Goal: Task Accomplishment & Management: Complete application form

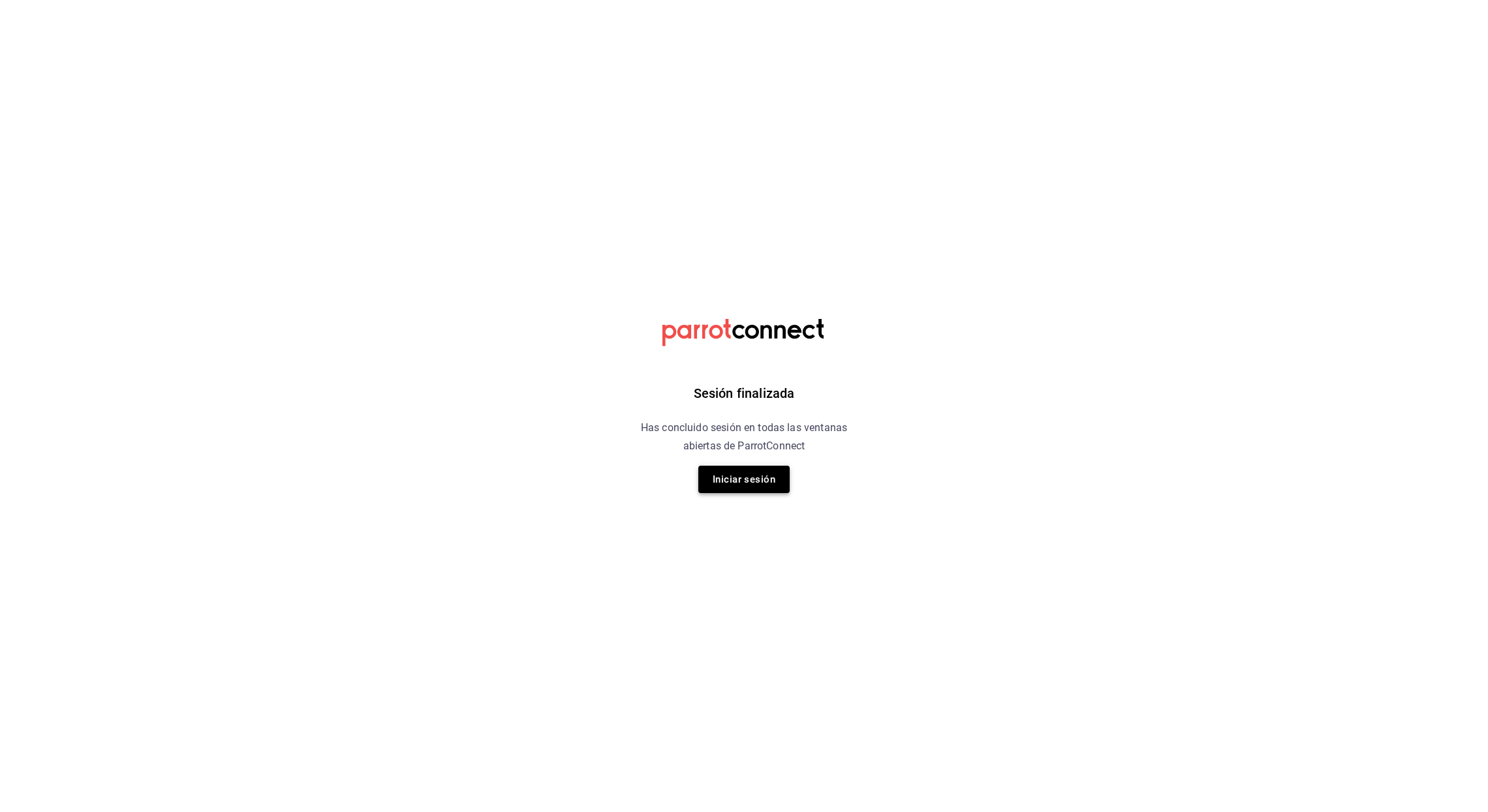
click at [764, 479] on button "Iniciar sesión" at bounding box center [744, 480] width 91 height 27
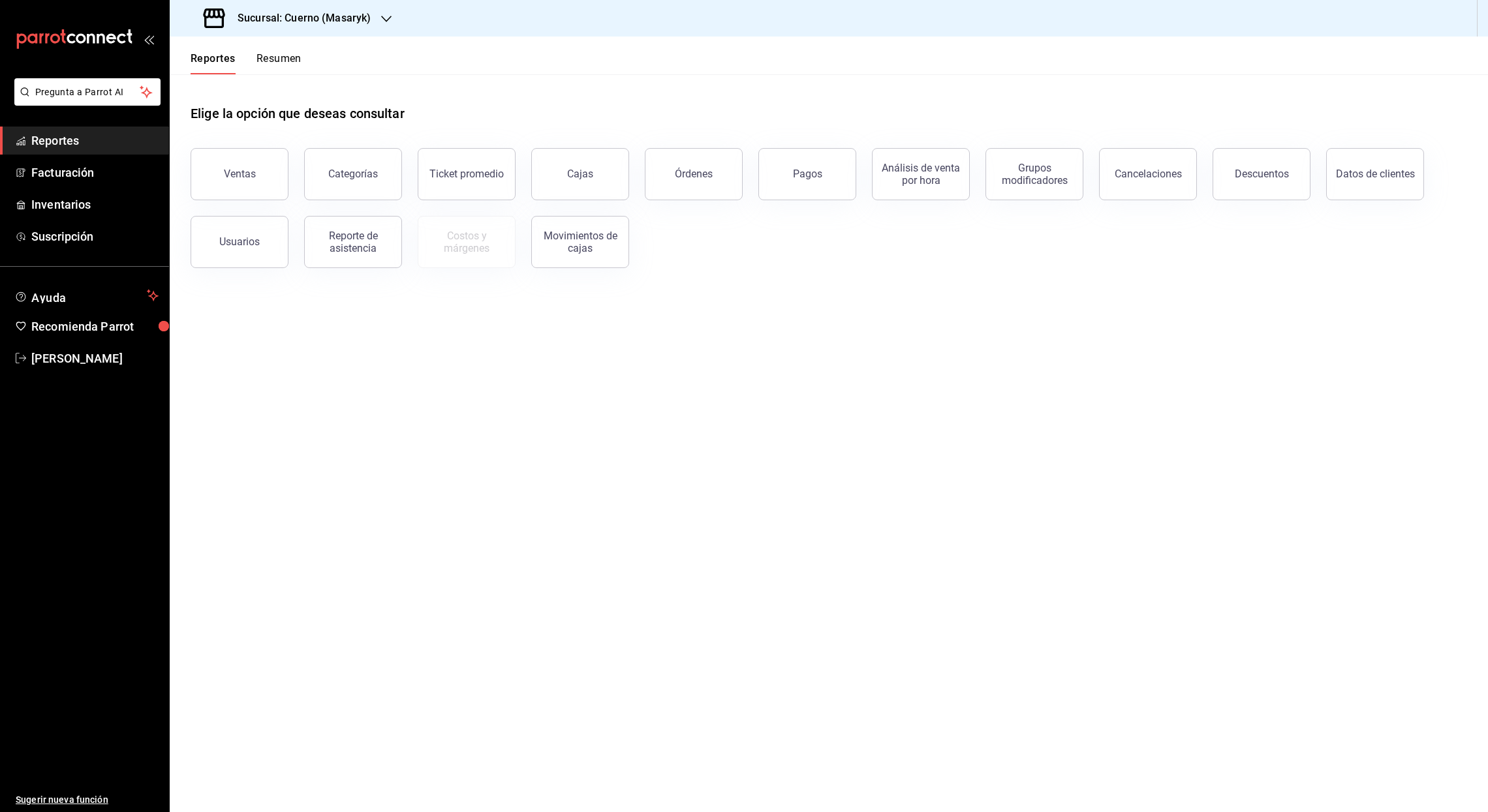
click at [383, 20] on icon "button" at bounding box center [386, 19] width 11 height 11
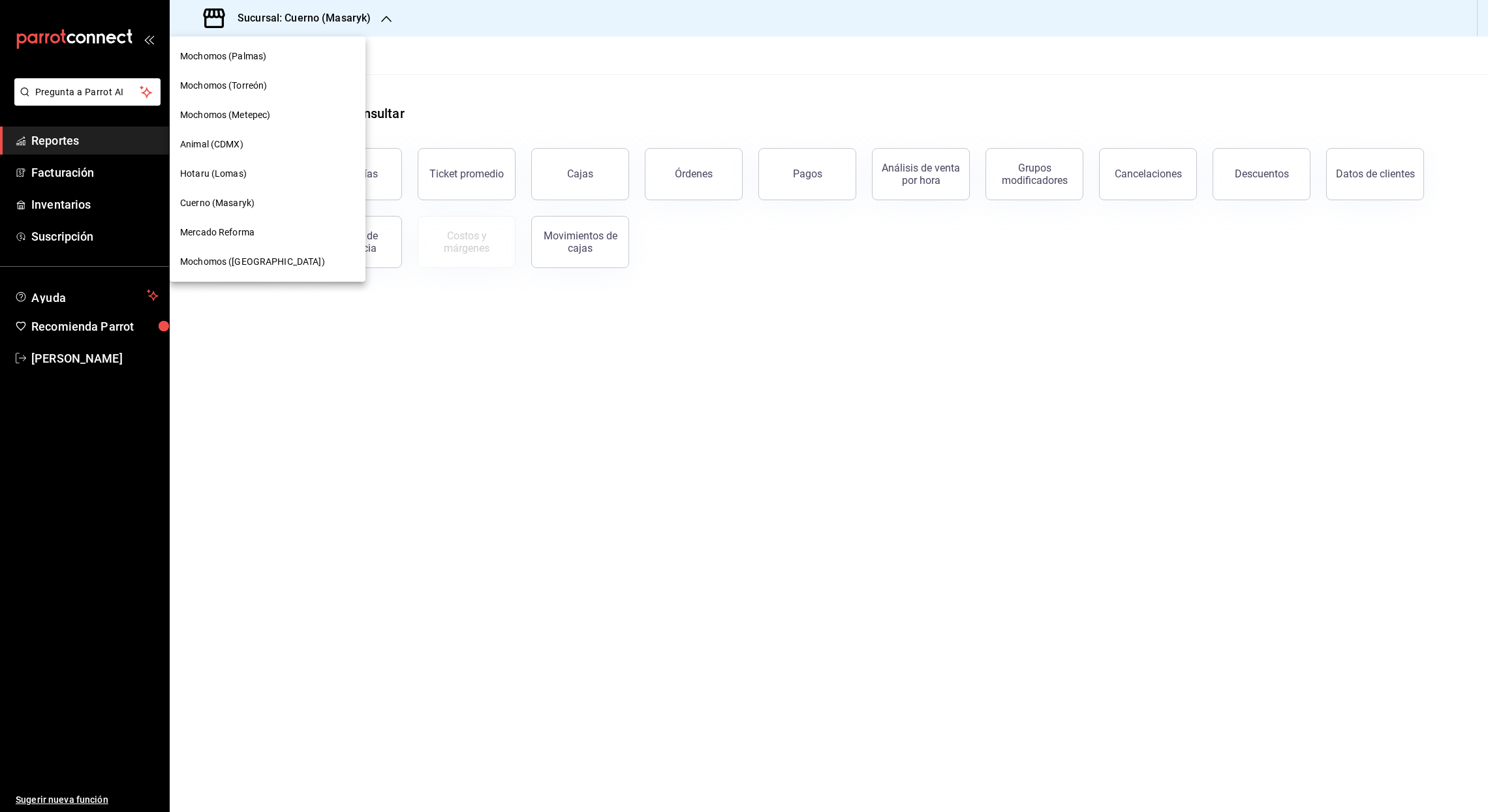
click at [211, 140] on span "Animal (CDMX)" at bounding box center [212, 144] width 63 height 14
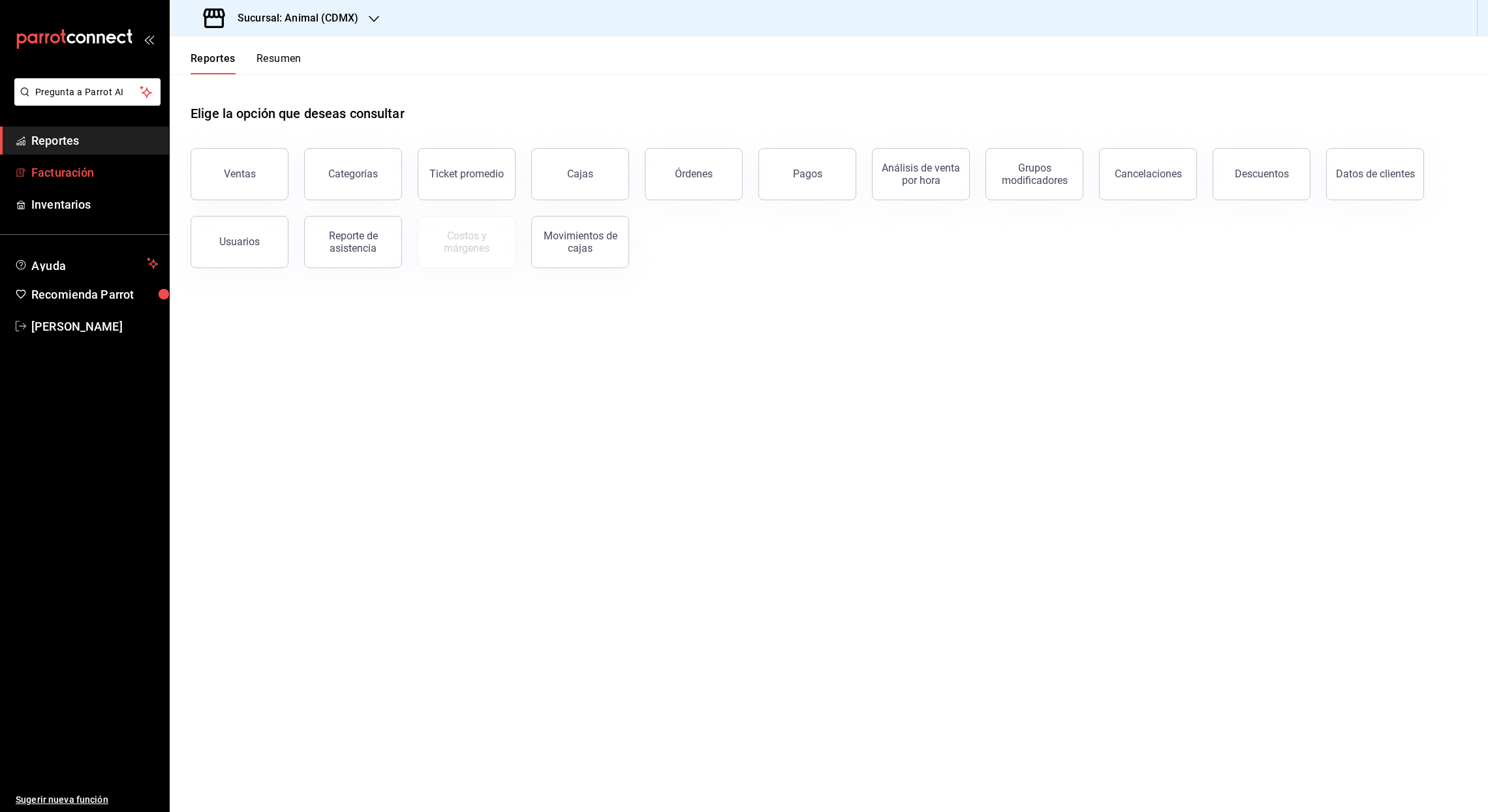
click at [76, 170] on font "Facturación" at bounding box center [62, 172] width 62 height 14
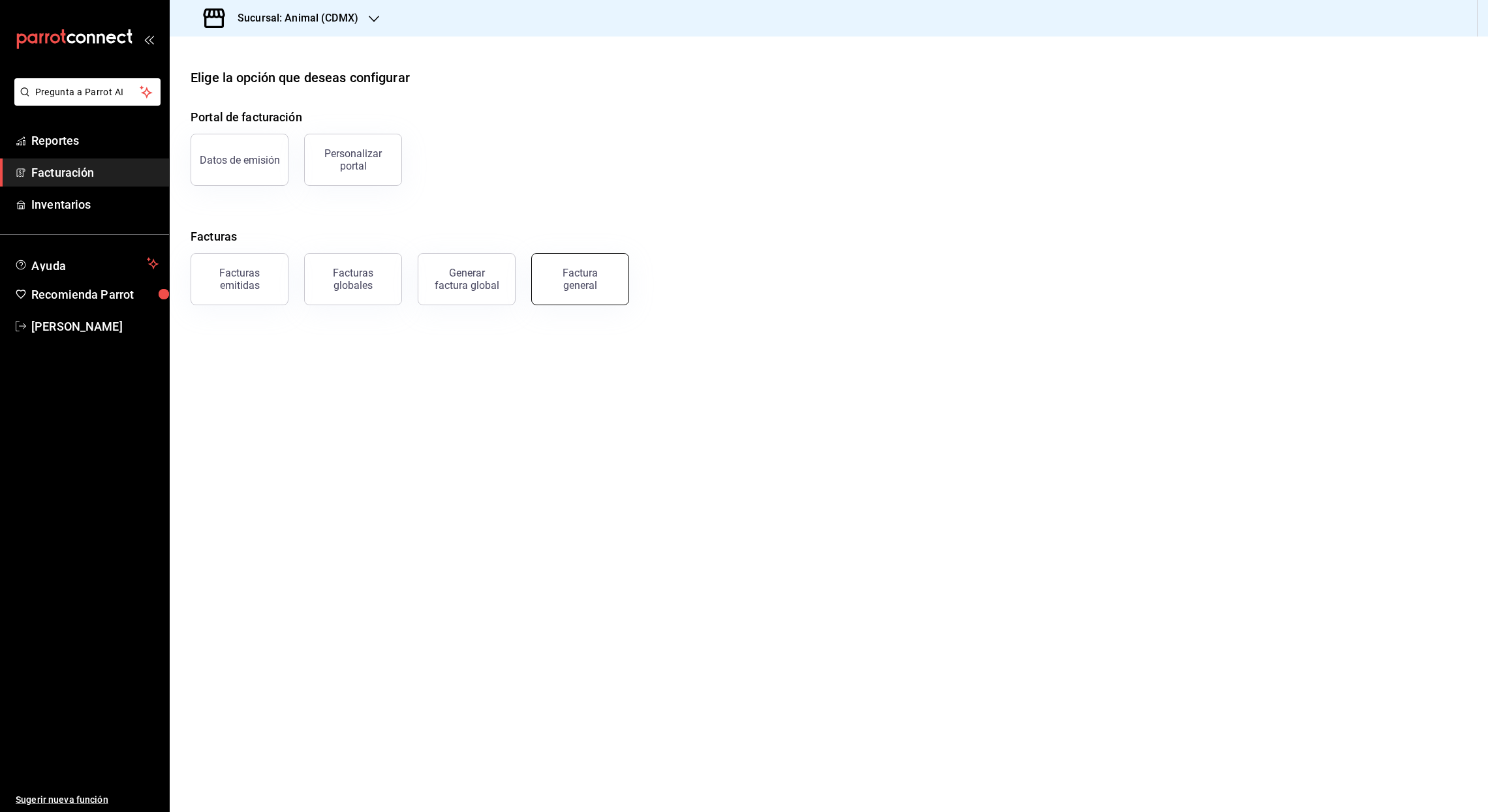
click at [614, 286] on button "Factura general" at bounding box center [580, 279] width 98 height 52
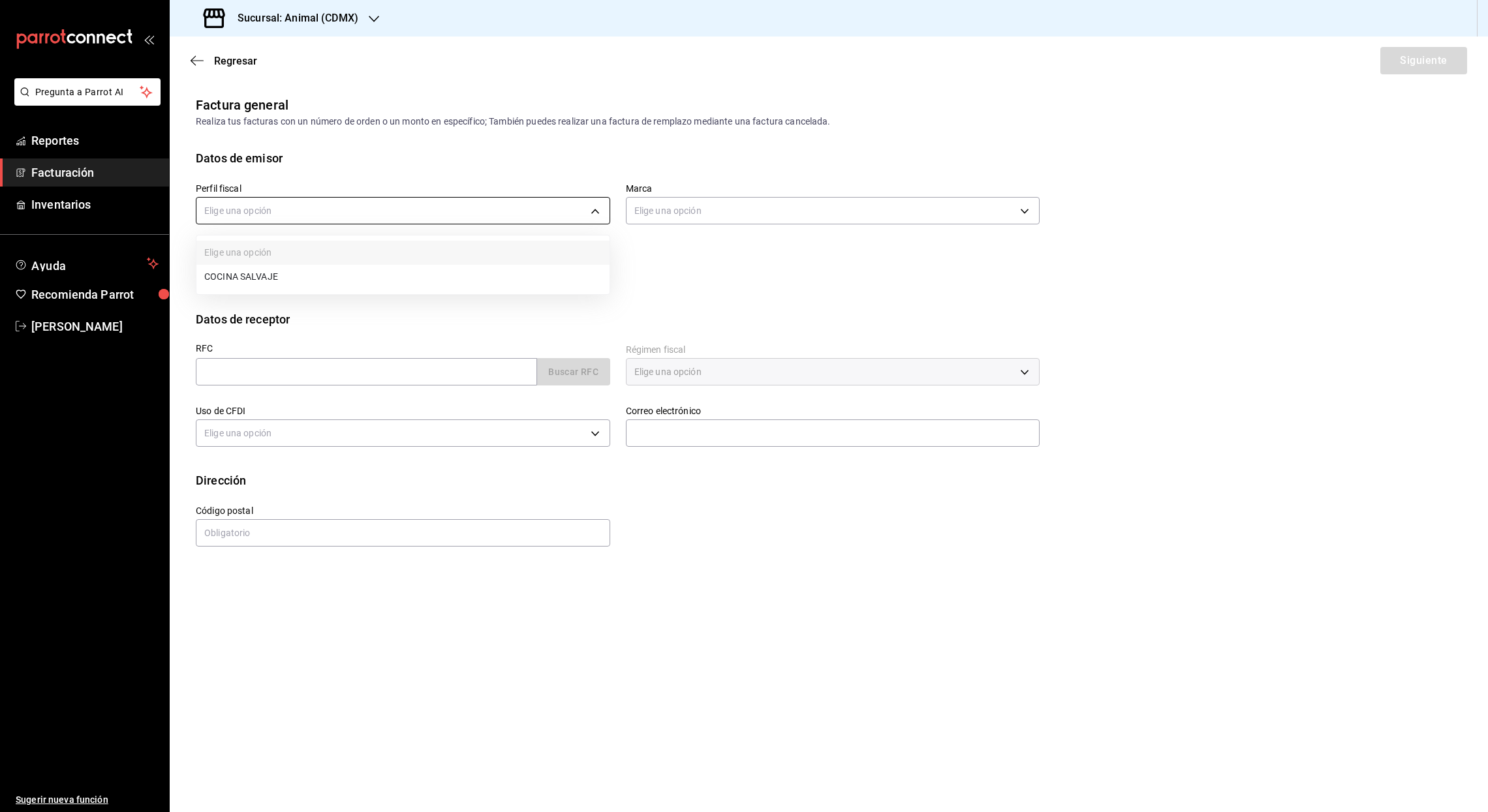
click at [595, 214] on body "Pregunta a Parrot AI Reportes Facturación Inventarios Ayuda Recomienda Parrot […" at bounding box center [744, 406] width 1488 height 812
click at [281, 280] on li "COCINA SALVAJE" at bounding box center [402, 277] width 413 height 24
type input "6142f0d4-74f0-493d-b755-cc7b435bc230"
type input "cb0f6aec-1481-4e37-861c-bab9b3a65b14"
click at [248, 368] on input "text" at bounding box center [366, 371] width 341 height 27
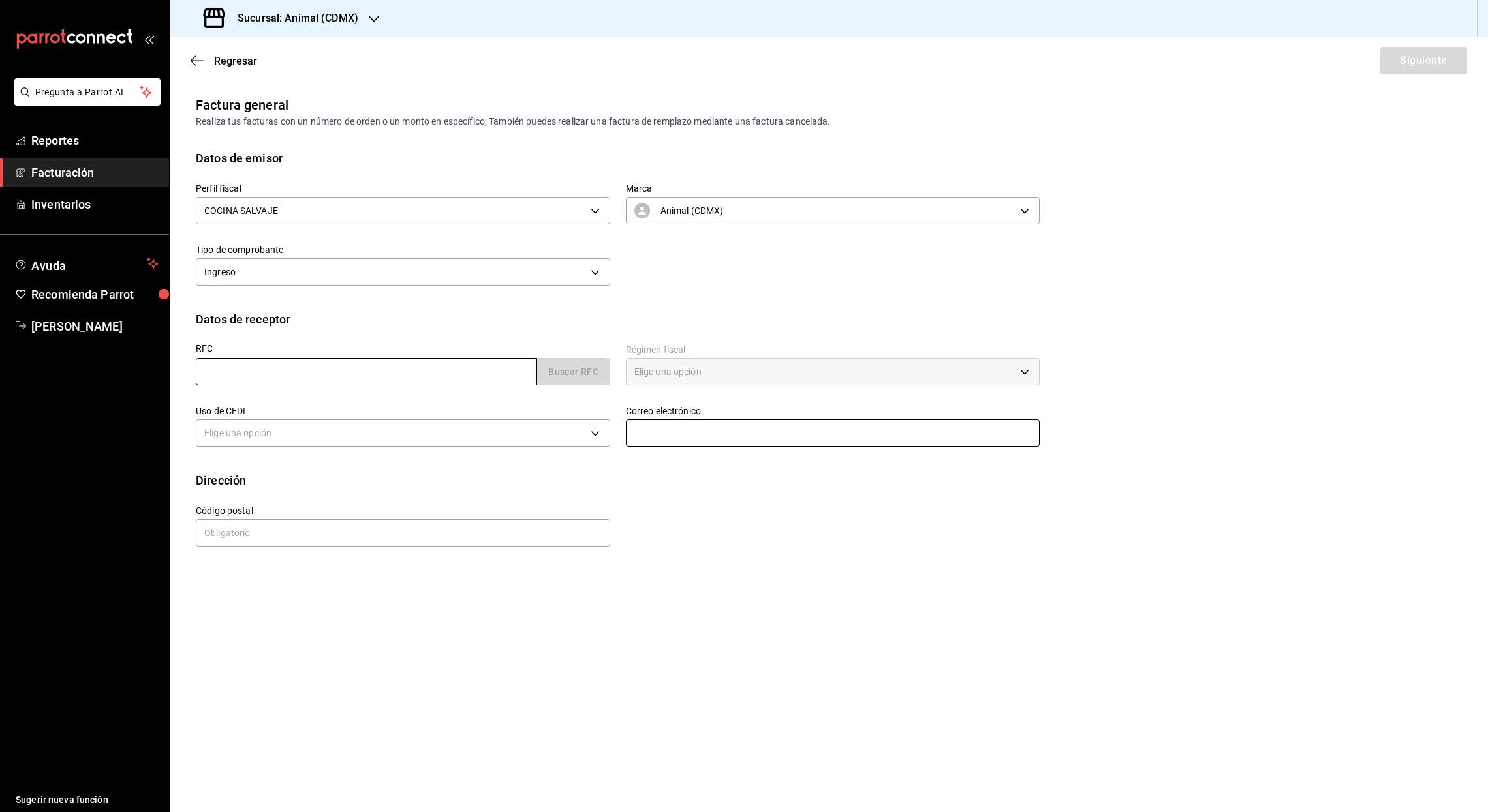
paste input "IIE000216363"
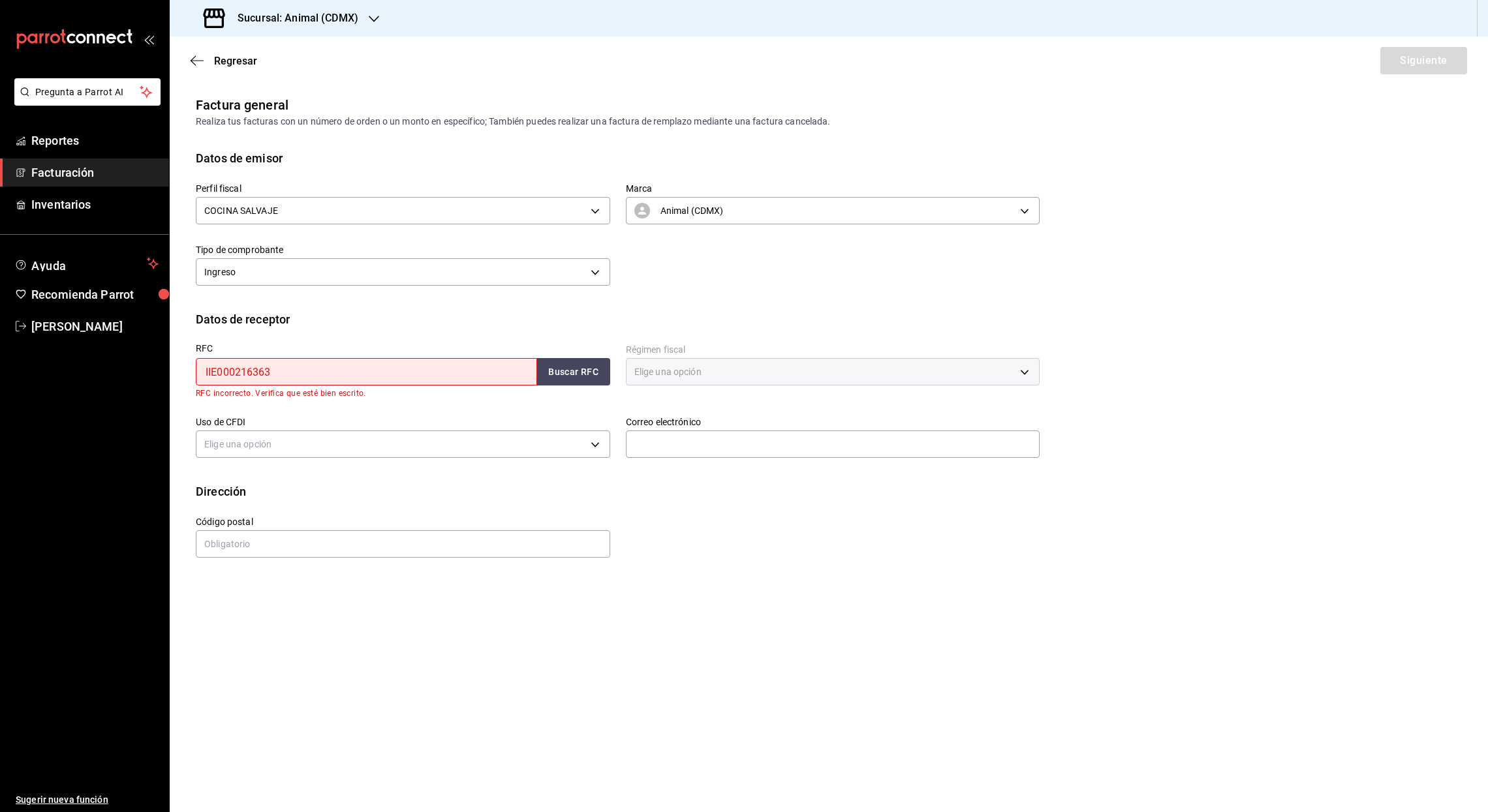
click at [205, 372] on input "IIE000216363" at bounding box center [366, 371] width 341 height 27
click at [563, 380] on button "Buscar RFC" at bounding box center [573, 371] width 73 height 27
click at [384, 373] on input "IIE000216363" at bounding box center [366, 371] width 341 height 27
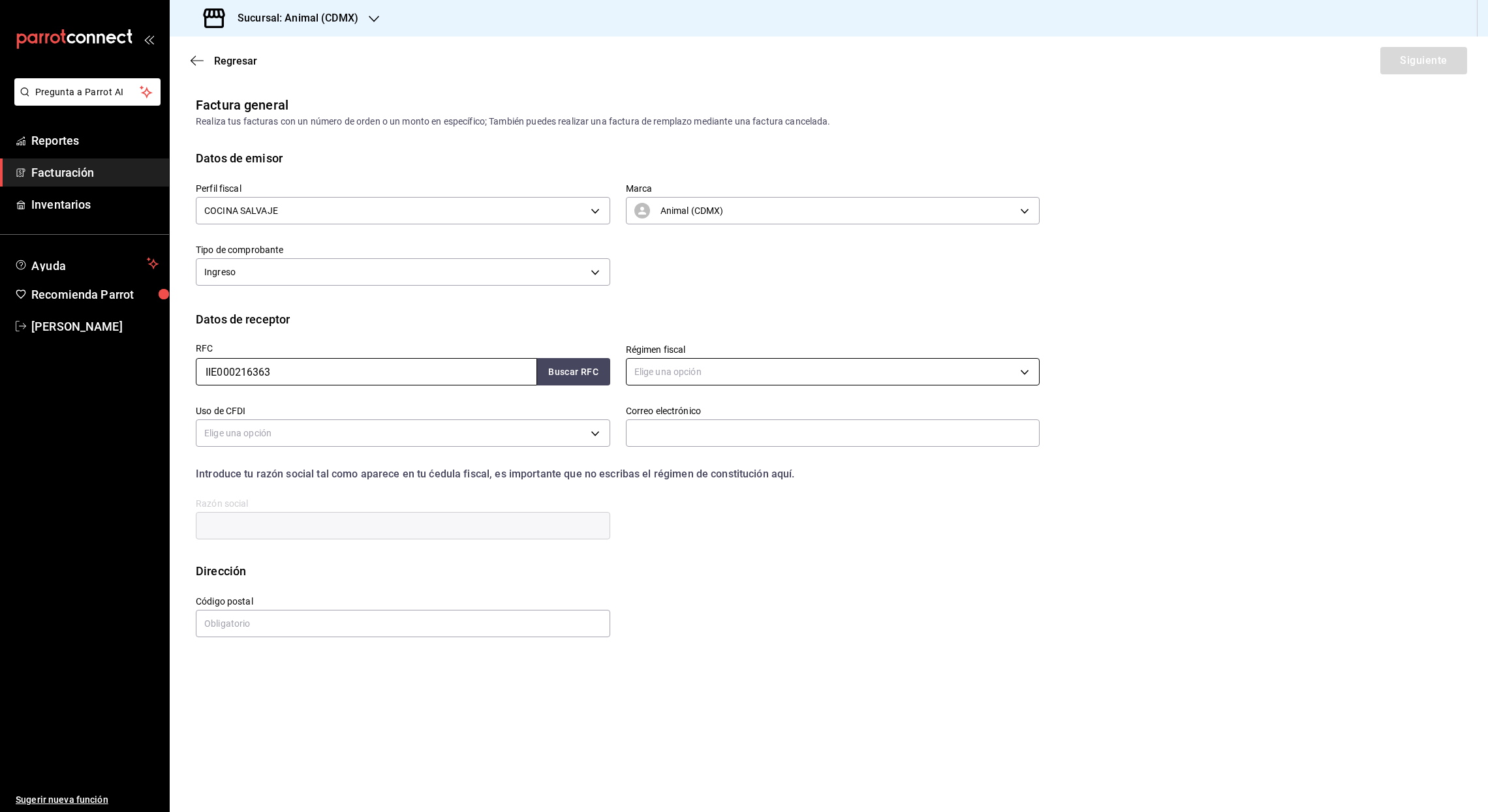
type input "IIE000216363"
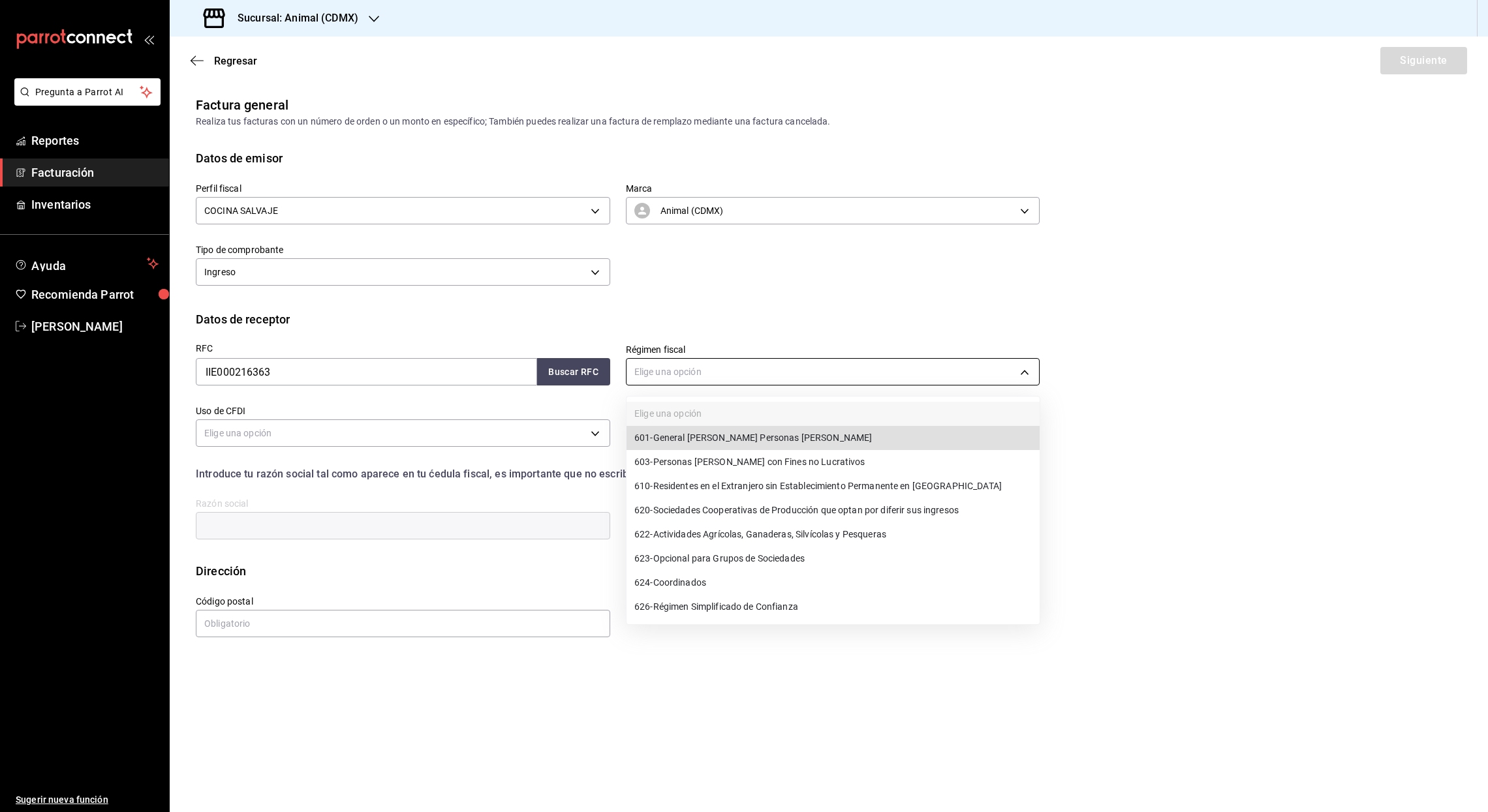
click at [1024, 378] on body "Pregunta a Parrot AI Reportes Facturación Inventarios Ayuda Recomienda Parrot […" at bounding box center [744, 406] width 1488 height 812
click at [824, 462] on span "603 - Personas [PERSON_NAME] con Fines no Lucrativos" at bounding box center [749, 462] width 231 height 14
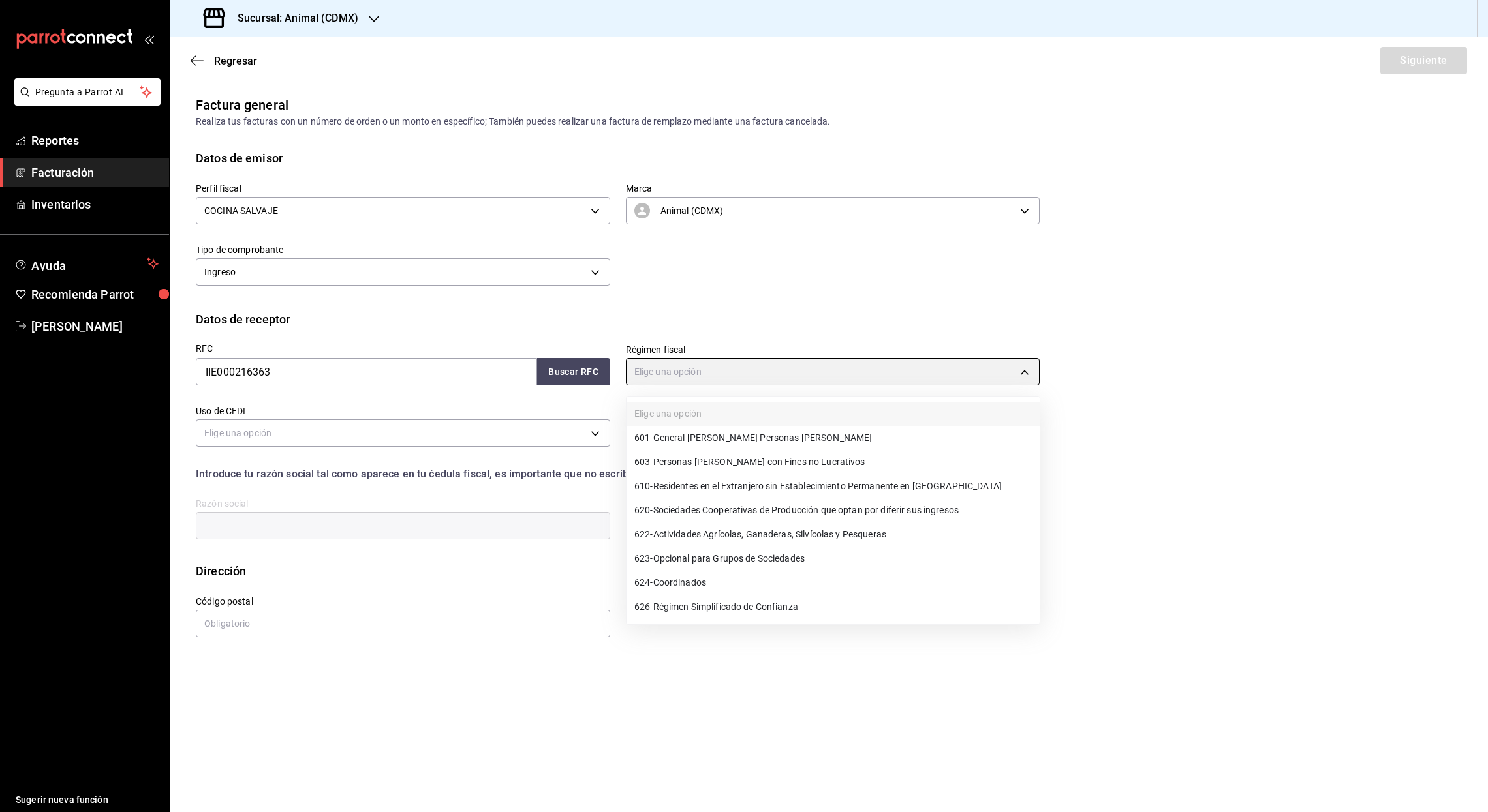
type input "603"
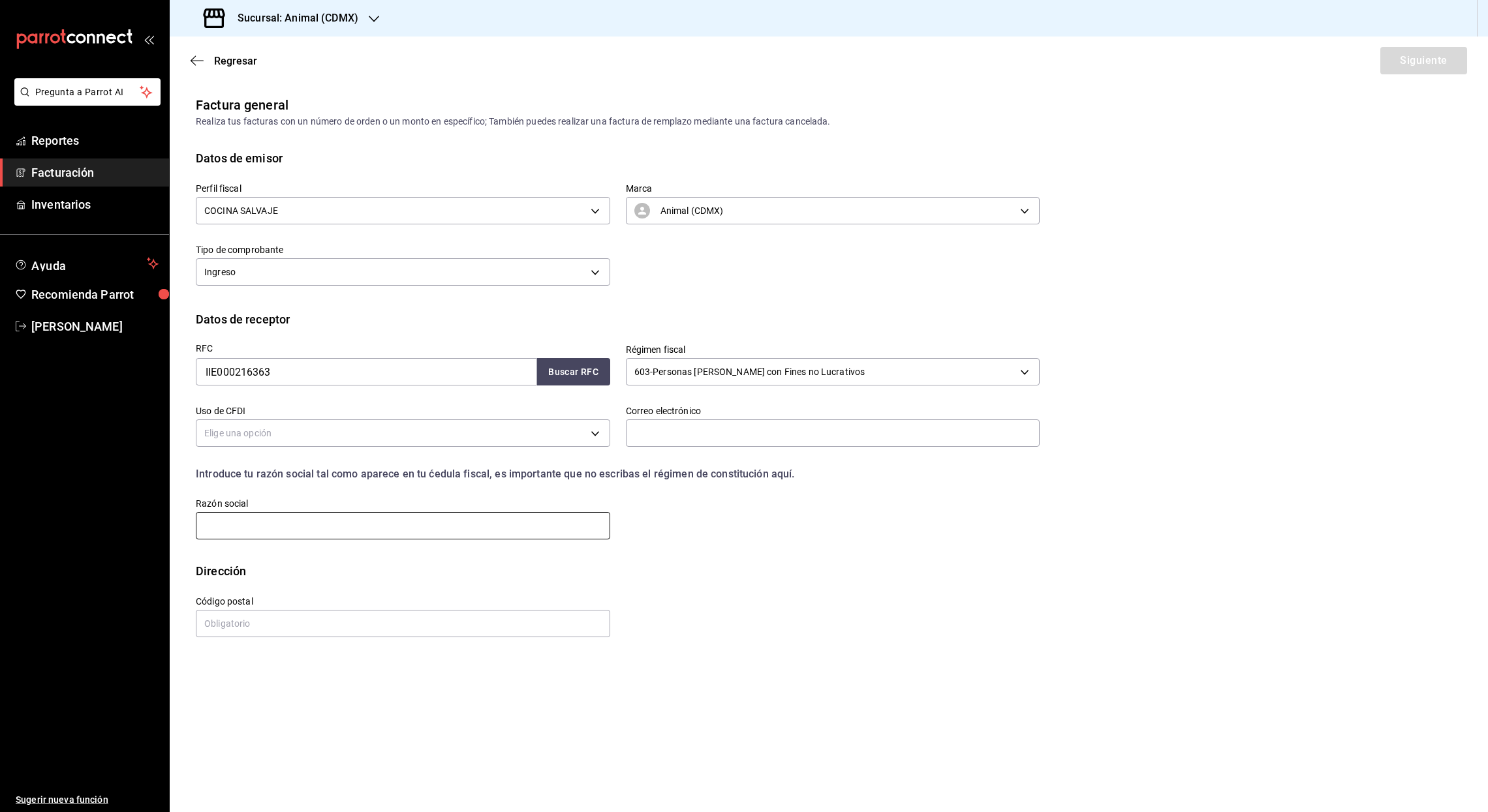
click at [342, 518] on input "text" at bounding box center [402, 526] width 414 height 27
paste input "INSTITUTEOFINTERNATIONALEDUCATIONINC"
click at [253, 523] on input "INSTITUTEOFINTERNATIONALEDUCATIONINC" at bounding box center [402, 526] width 414 height 27
click at [264, 523] on input "INSTITUTE OFINTERNATIONALEDUCATIONINC" at bounding box center [402, 526] width 414 height 27
type input "INSTITUTE OF INTERNATIONALEDUCATIONINC"
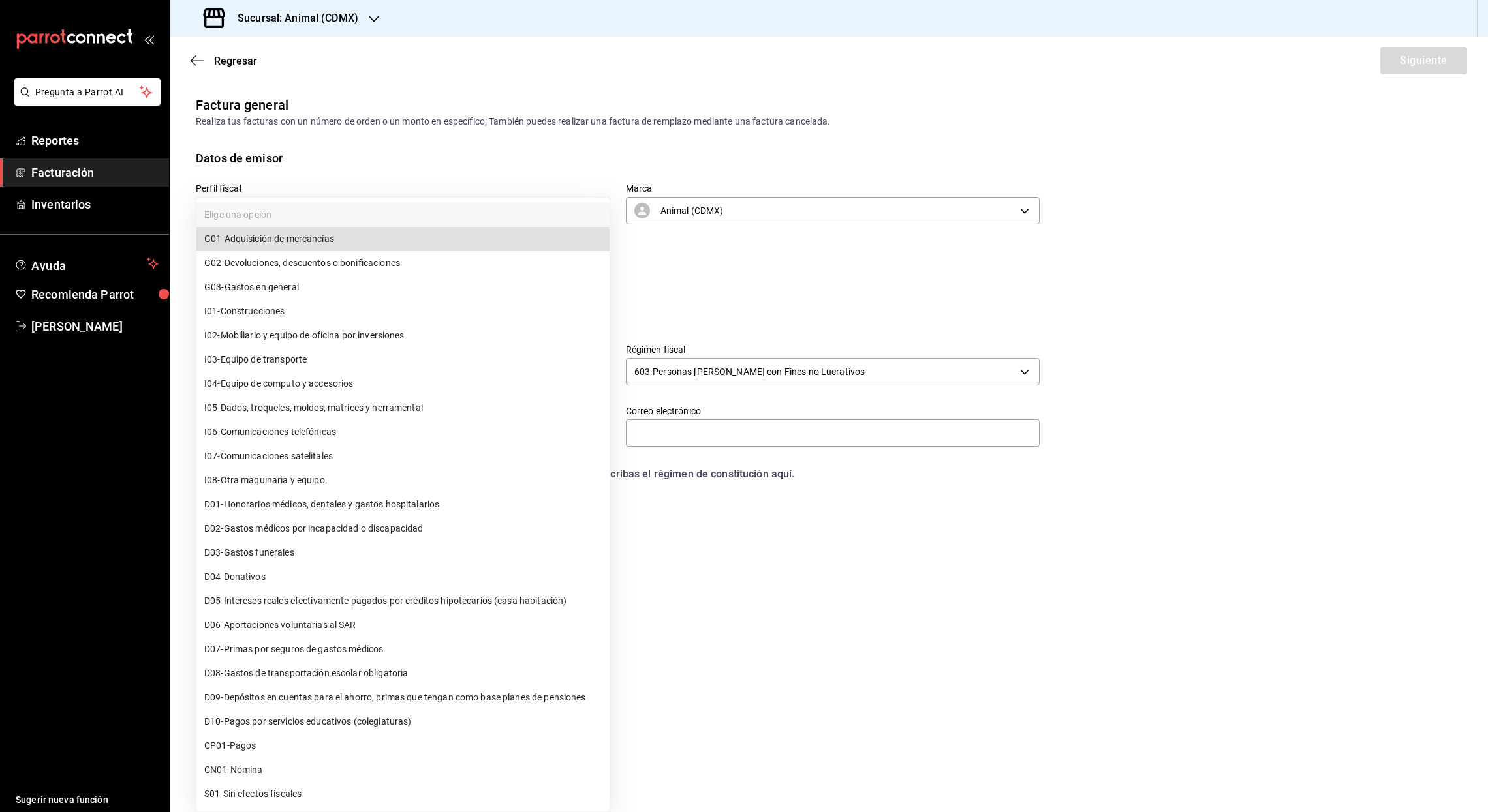
click at [594, 432] on body "Pregunta a Parrot AI Reportes Facturación Inventarios Ayuda Recomienda Parrot […" at bounding box center [744, 406] width 1488 height 812
click at [299, 282] on span "G03 - Gastos en general" at bounding box center [252, 287] width 95 height 14
type input "G03"
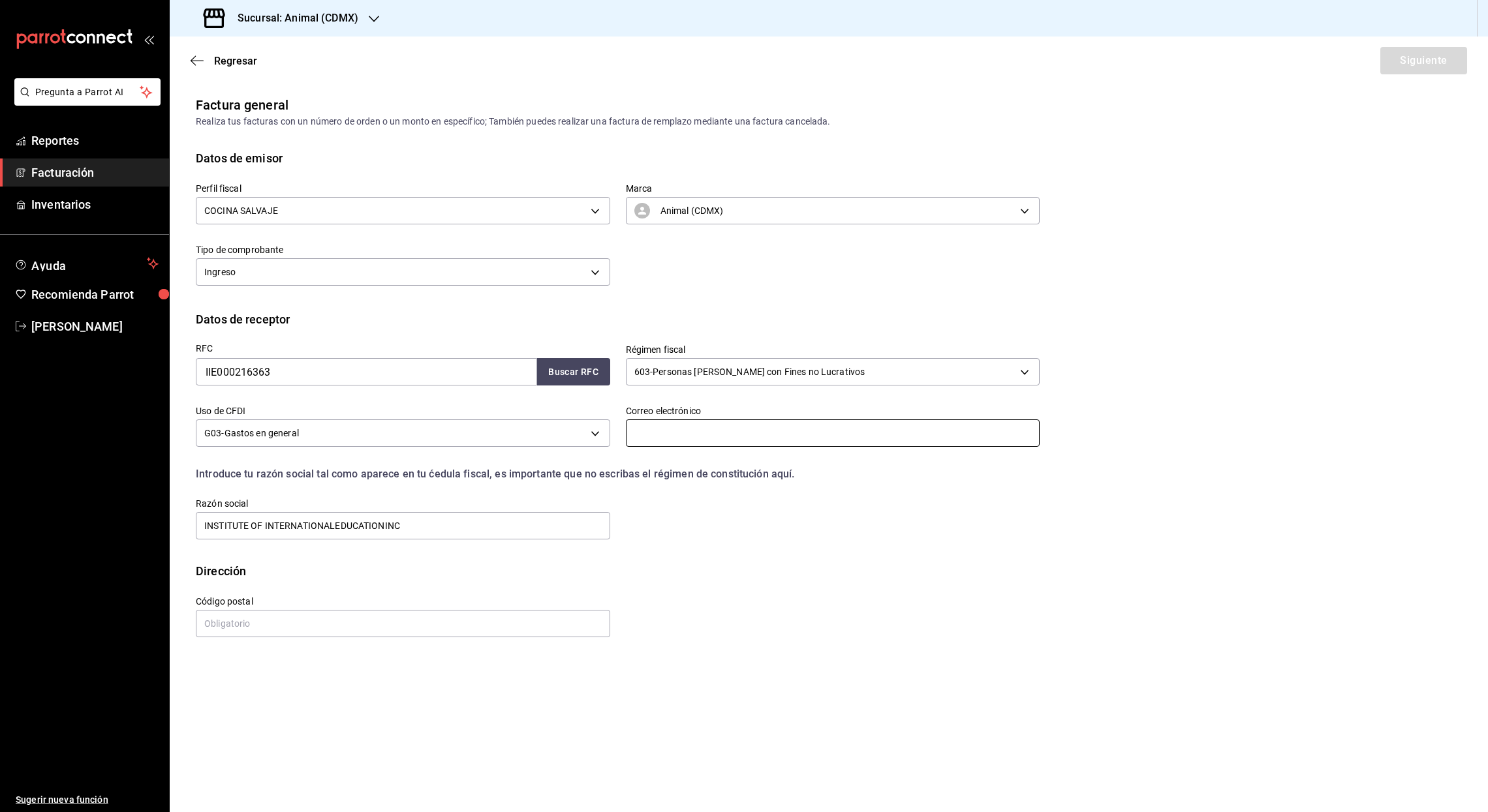
click at [663, 432] on input "text" at bounding box center [832, 433] width 414 height 27
paste input "[EMAIL_ADDRESS][DOMAIN_NAME]"
type input "[EMAIL_ADDRESS][DOMAIN_NAME]"
click at [592, 612] on input "text" at bounding box center [402, 623] width 414 height 27
click at [662, 578] on div "Dirección" at bounding box center [829, 571] width 1266 height 17
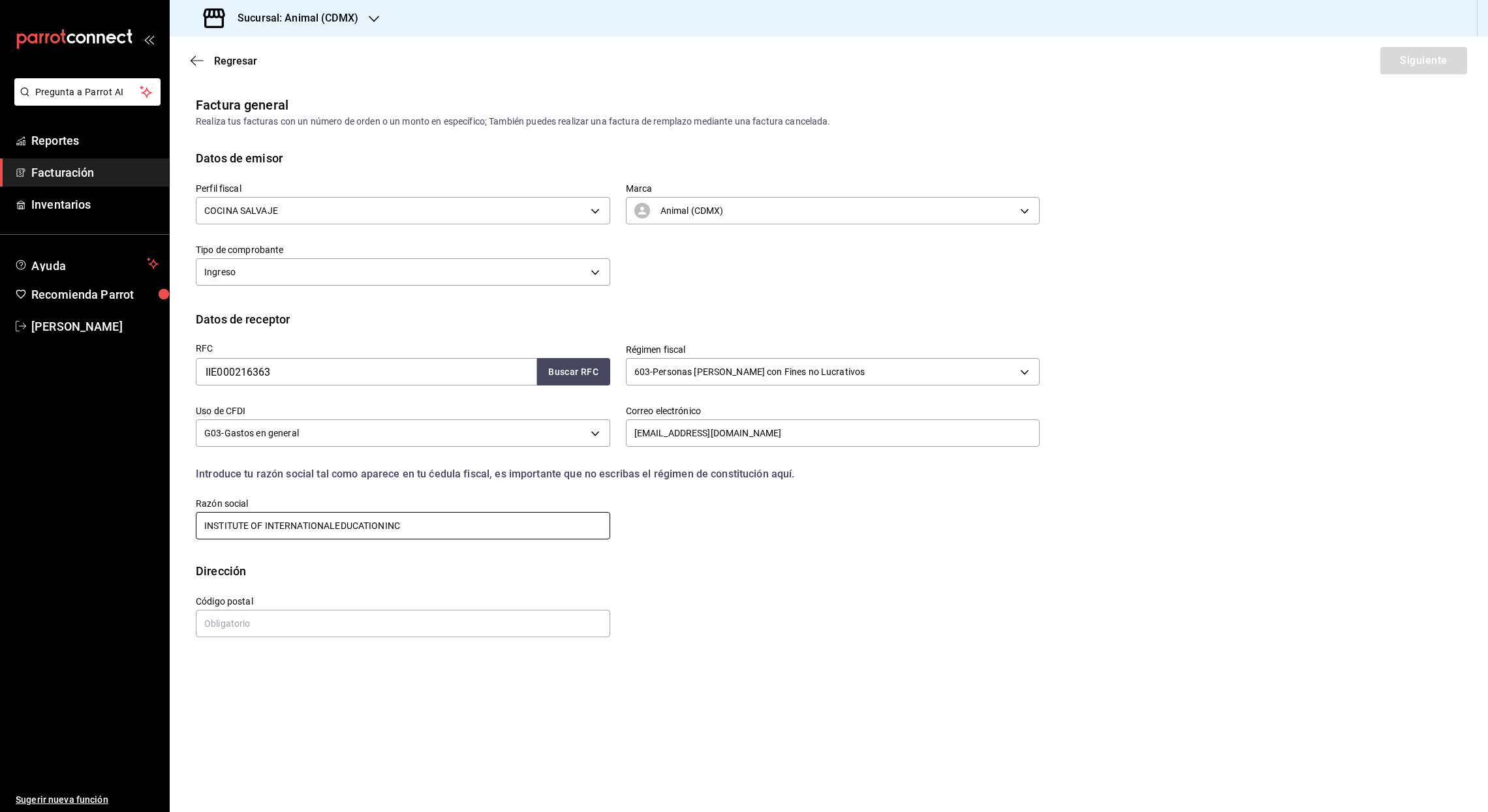
click at [338, 531] on input "INSTITUTE OF INTERNATIONALEDUCATIONINC" at bounding box center [402, 526] width 414 height 27
click at [390, 525] on input "INSTITUTE OF INTERNATIONAL EDUCATIONINC" at bounding box center [402, 526] width 414 height 27
type input "INSTITUTE OF INTERNATIONAL EDUCATION INC"
click at [224, 620] on input "text" at bounding box center [402, 623] width 414 height 27
type input "06600"
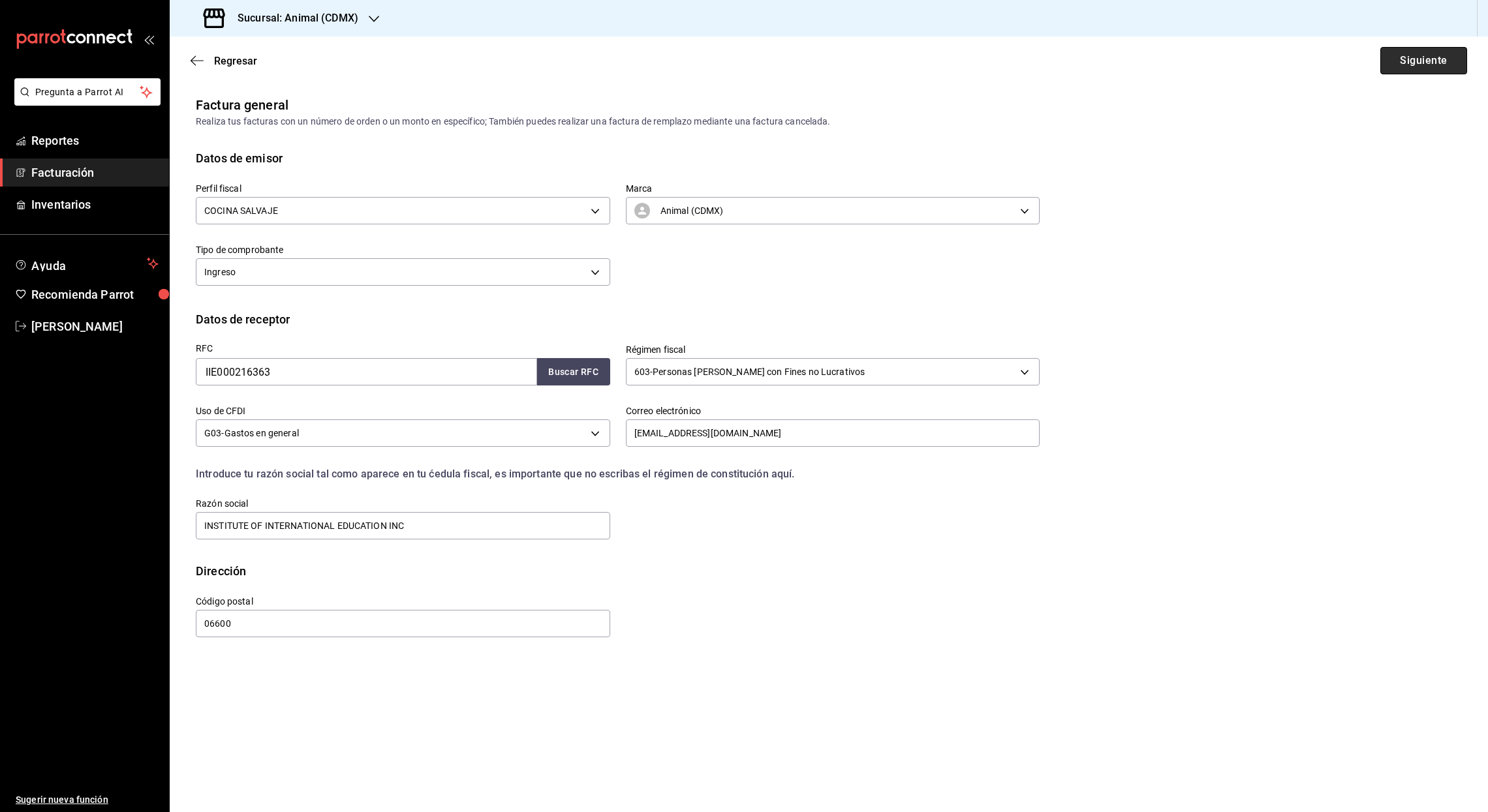
click at [1414, 56] on button "Siguiente" at bounding box center [1423, 60] width 86 height 27
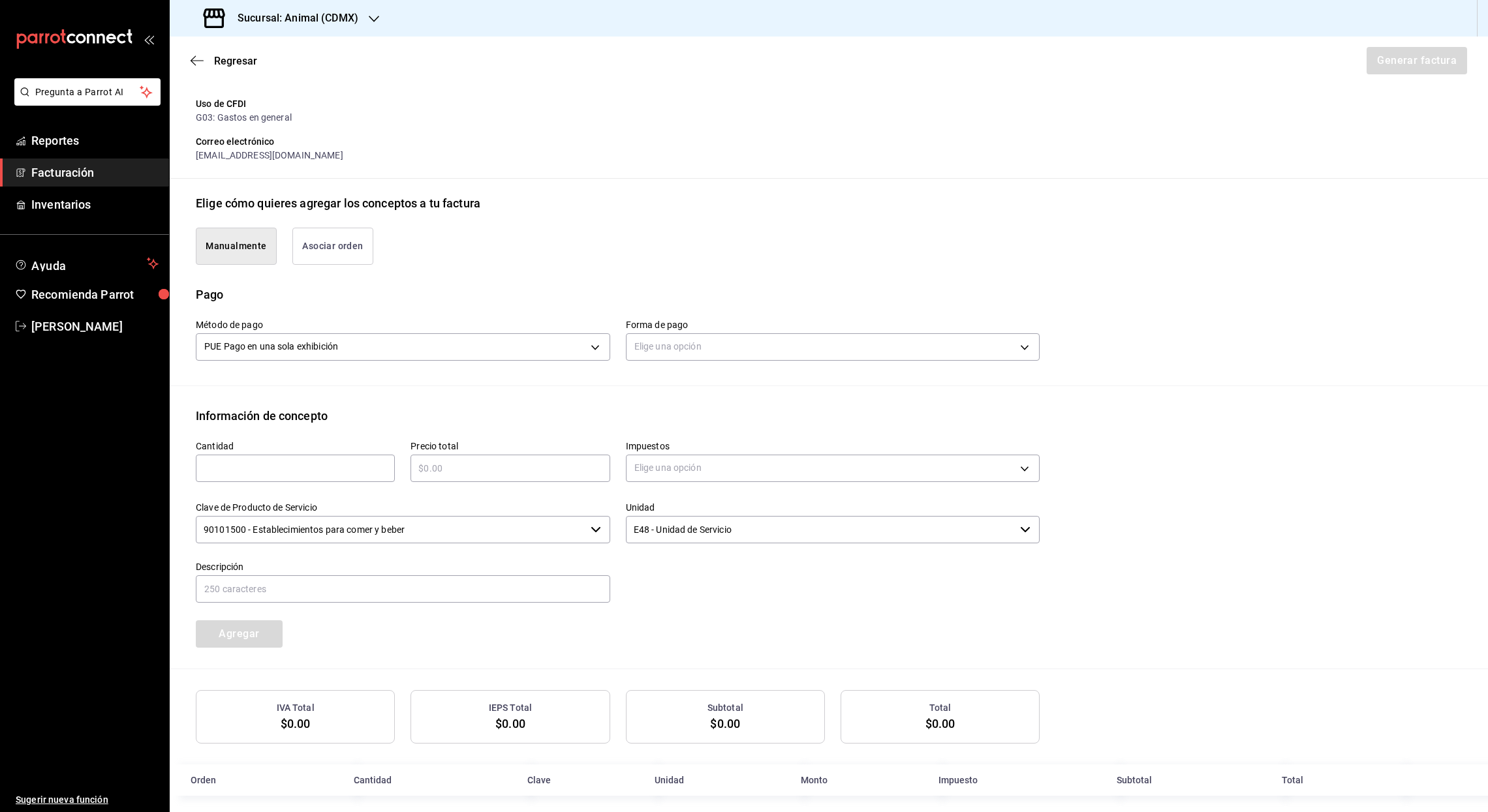
scroll to position [210, 0]
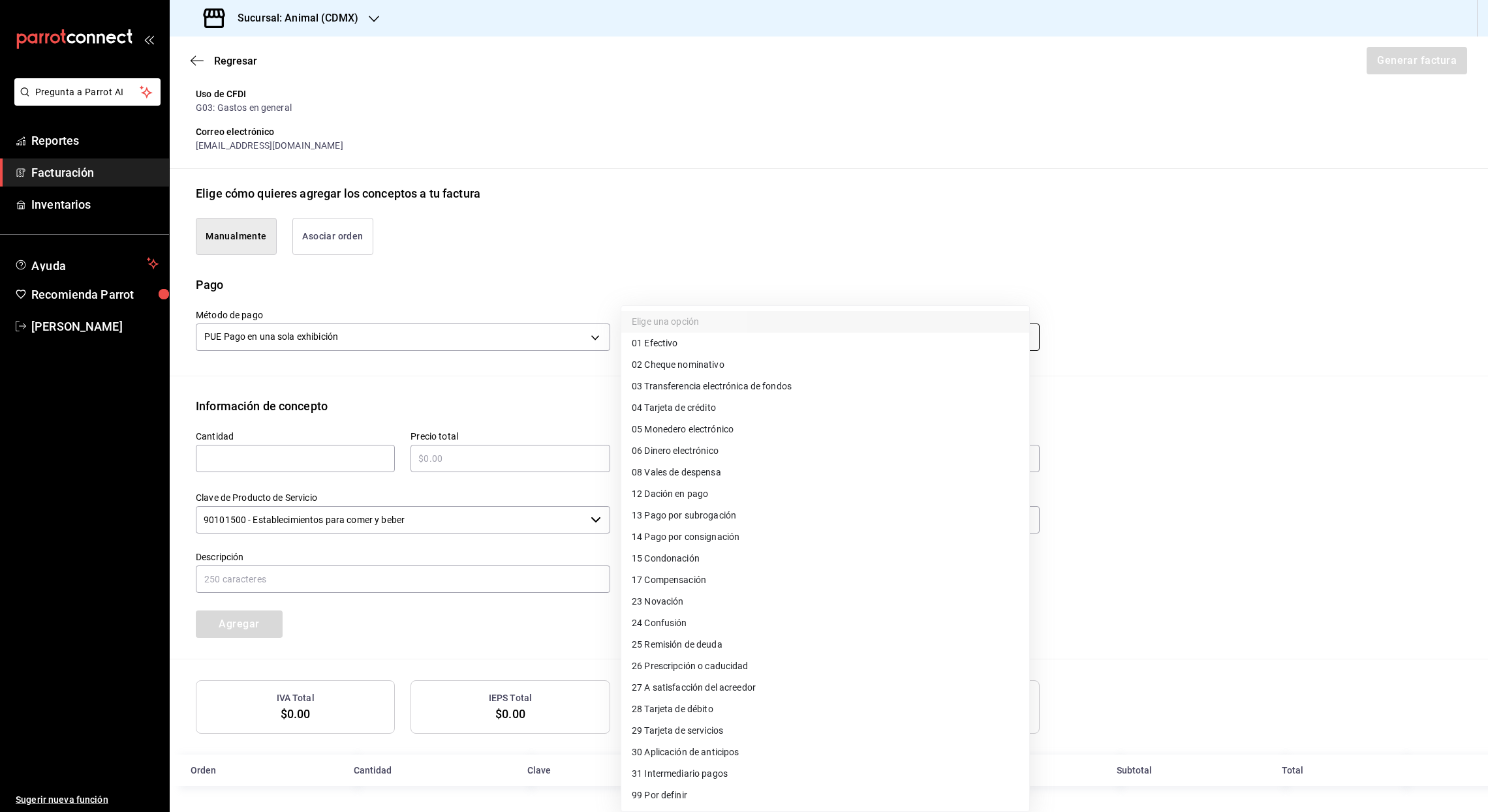
click at [1020, 343] on body "Pregunta a Parrot AI Reportes Facturación Inventarios Ayuda Recomienda Parrot […" at bounding box center [744, 406] width 1488 height 812
click at [729, 390] on span "03 Transferencia electrónica de fondos" at bounding box center [711, 386] width 160 height 14
type input "03"
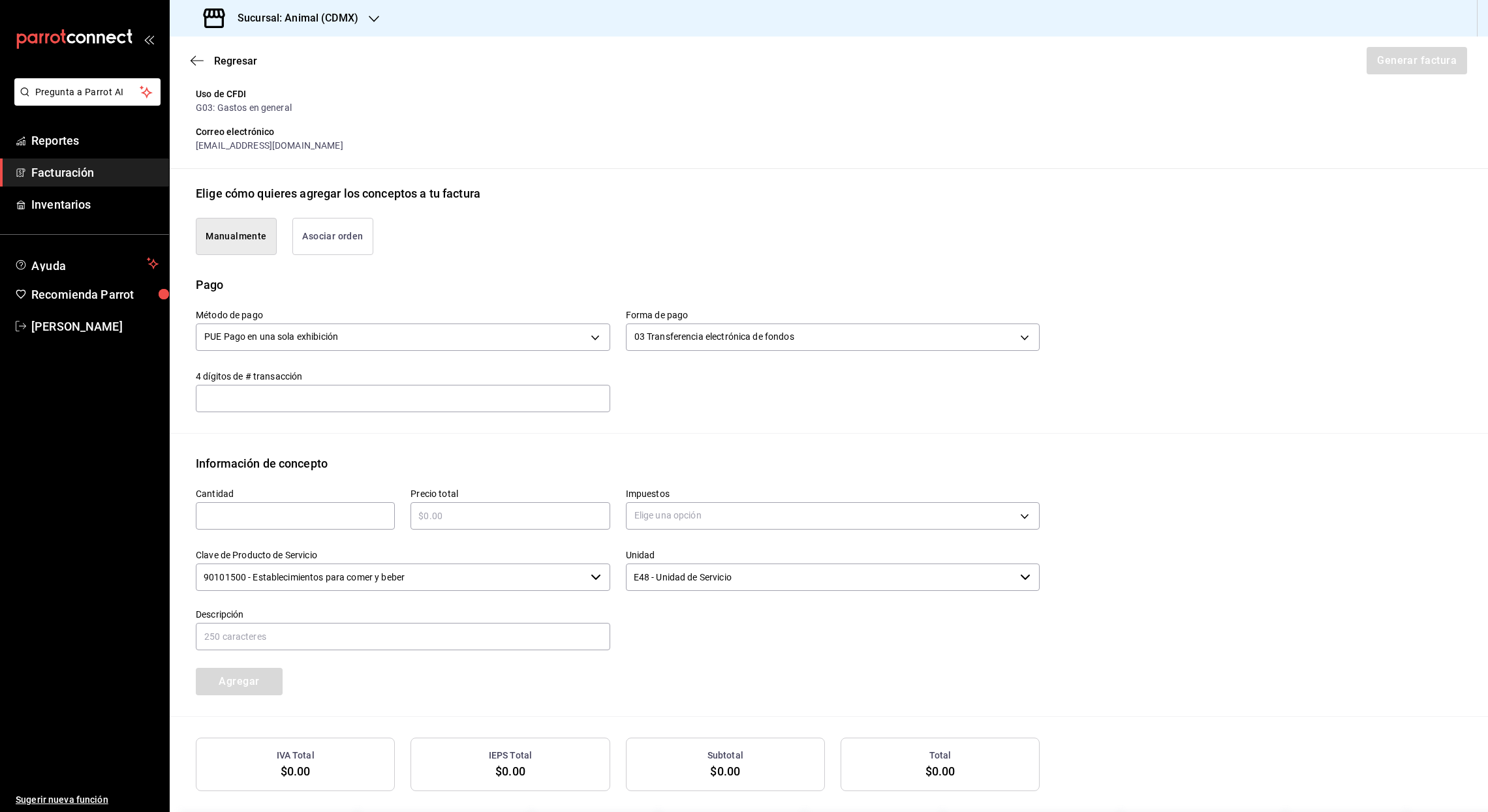
click at [259, 514] on input "text" at bounding box center [295, 516] width 199 height 16
type input "1"
click at [484, 508] on input "text" at bounding box center [510, 516] width 199 height 16
type input "$6000"
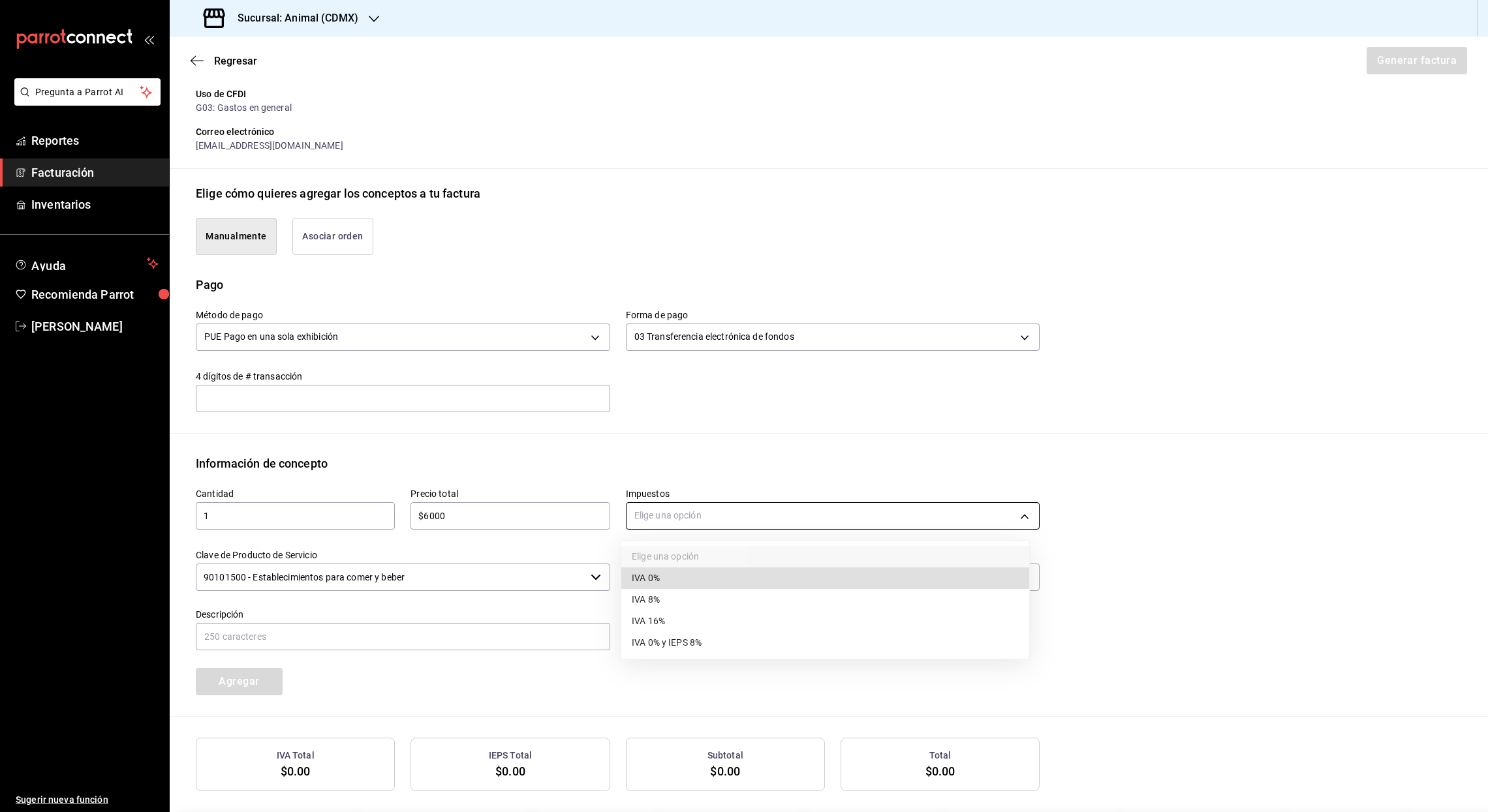
click at [689, 514] on body "Pregunta a Parrot AI Reportes Facturación Inventarios Ayuda Recomienda Parrot […" at bounding box center [744, 406] width 1488 height 812
click at [659, 620] on span "IVA 16%" at bounding box center [648, 621] width 33 height 14
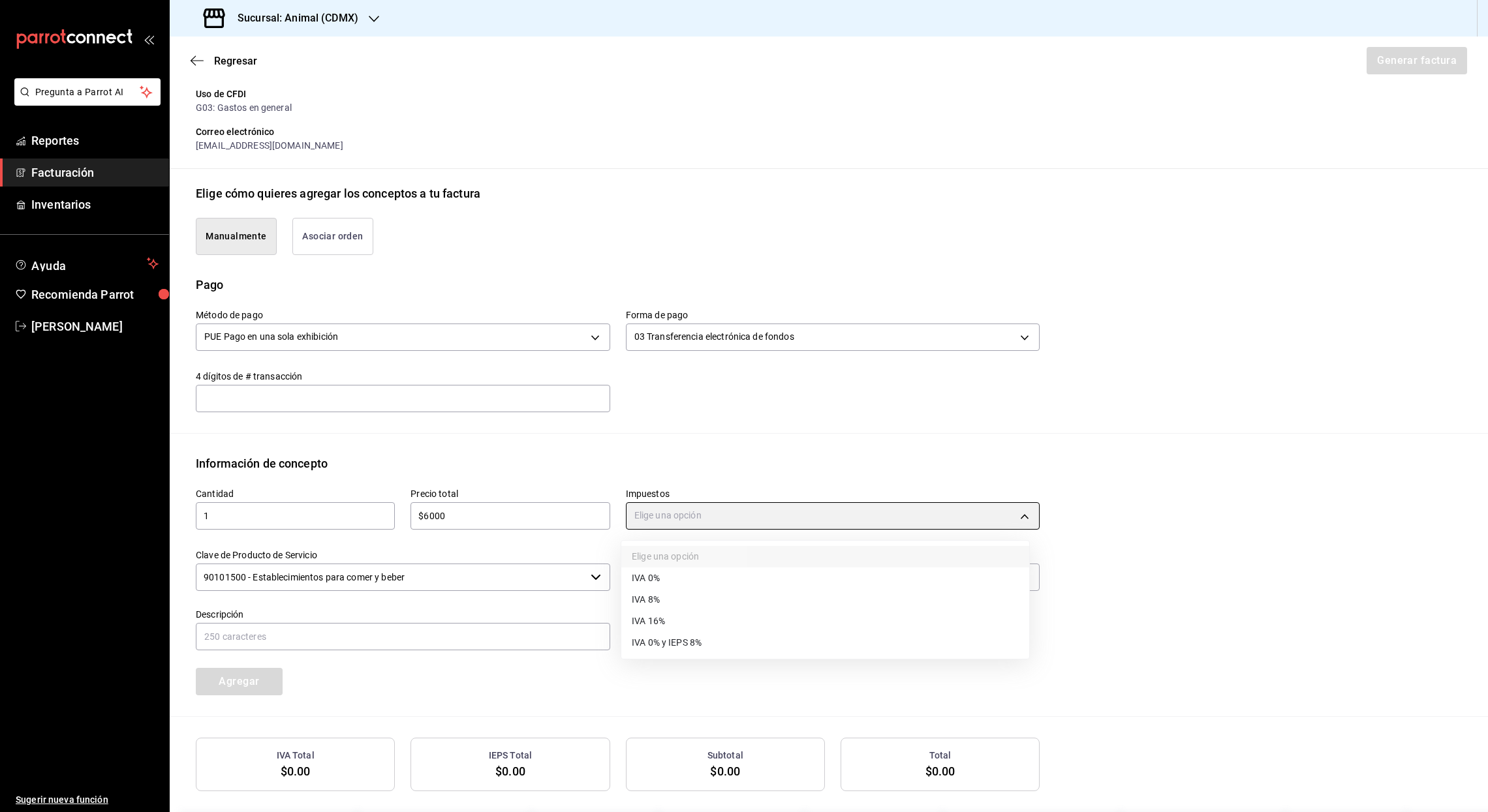
type input "IVA_16"
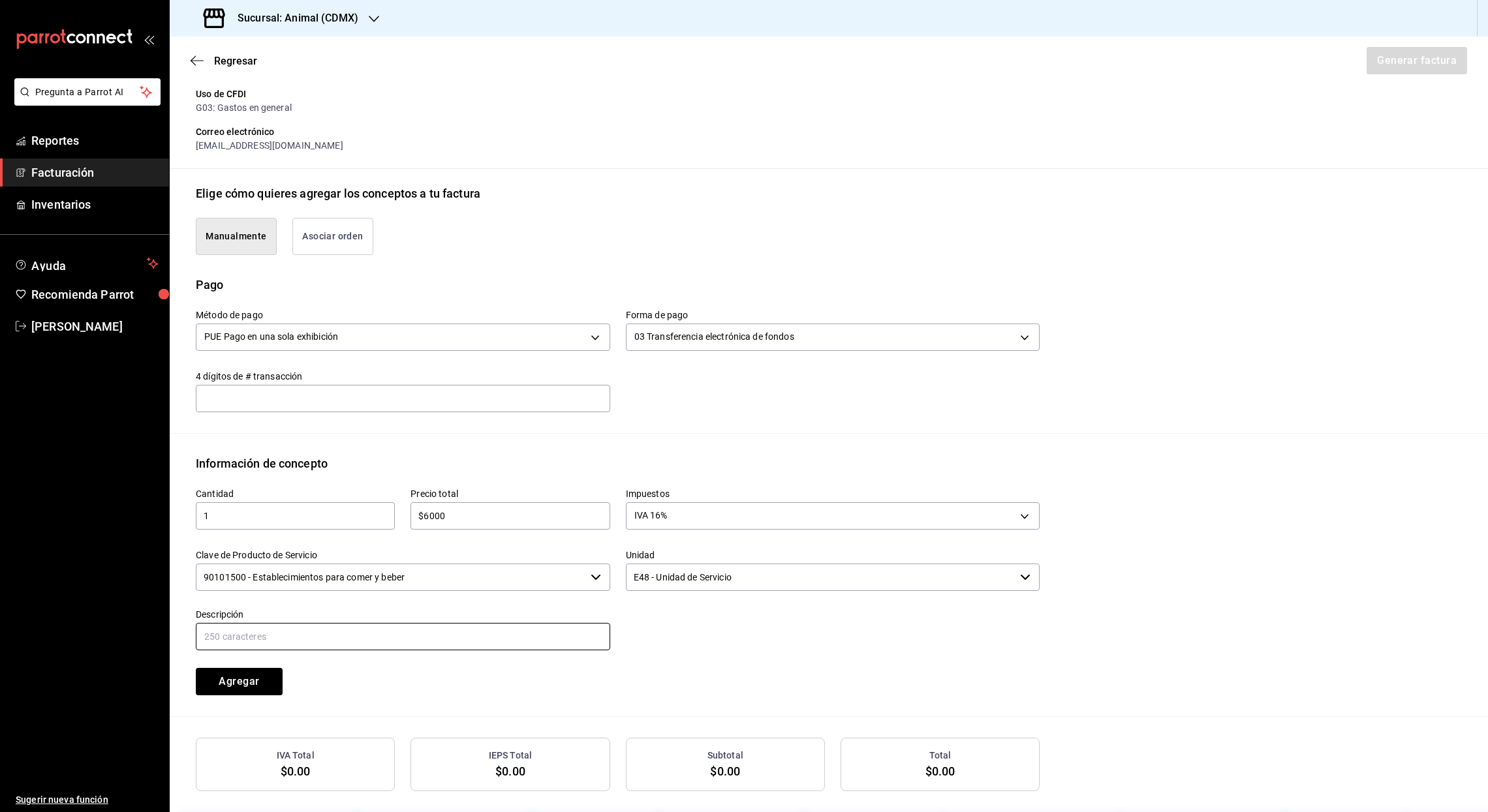
click at [248, 629] on input "text" at bounding box center [402, 637] width 414 height 27
type input "ANTICIPO DE EVENTO"
click at [225, 681] on button "Agregar" at bounding box center [238, 682] width 86 height 27
click at [1393, 56] on button "Generar factura" at bounding box center [1415, 60] width 102 height 27
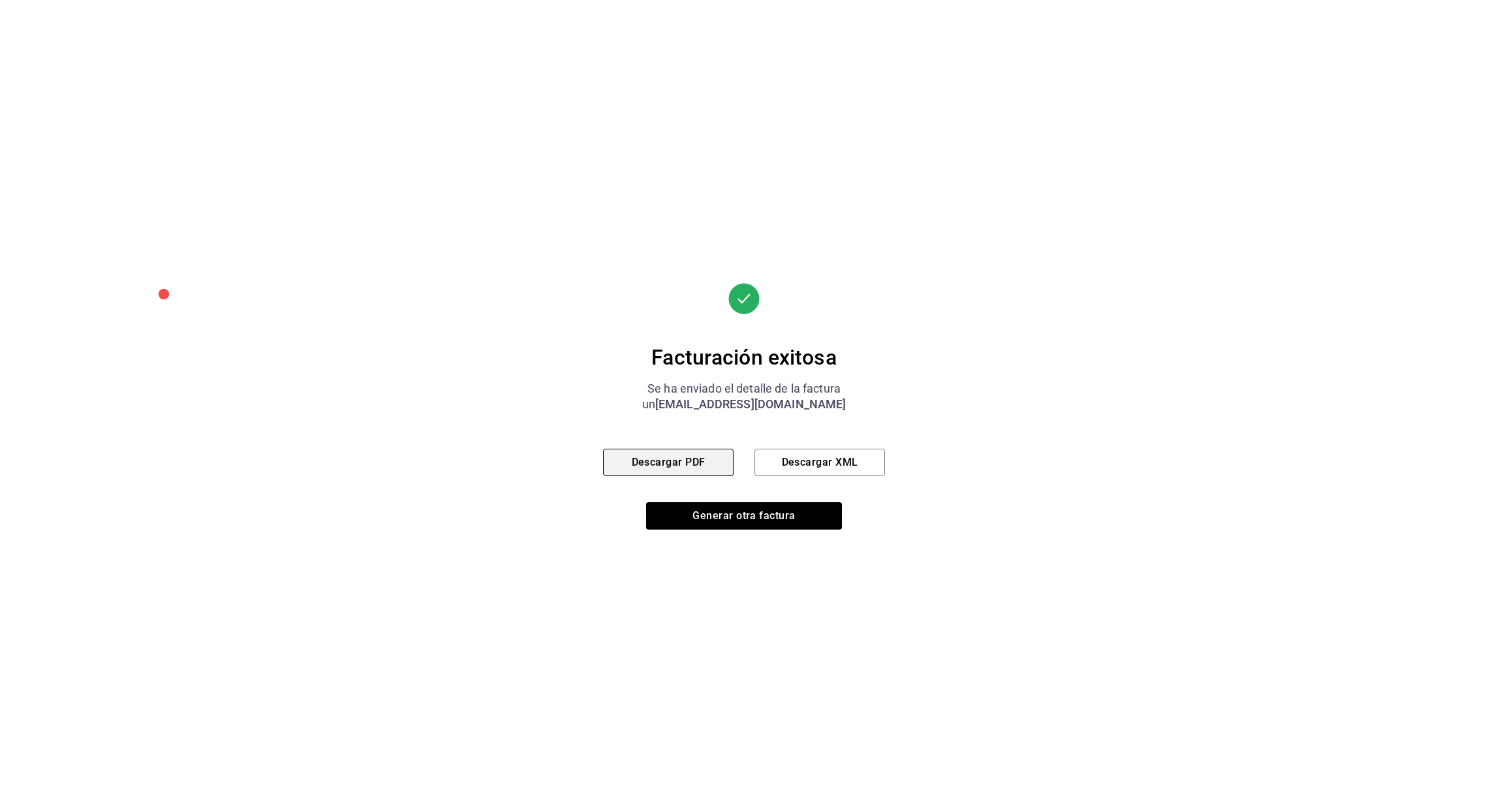
click at [683, 463] on button "Descargar PDF" at bounding box center [668, 462] width 131 height 27
click at [820, 464] on button "Descargar XML" at bounding box center [820, 462] width 131 height 27
